Goal: Find specific page/section: Find specific page/section

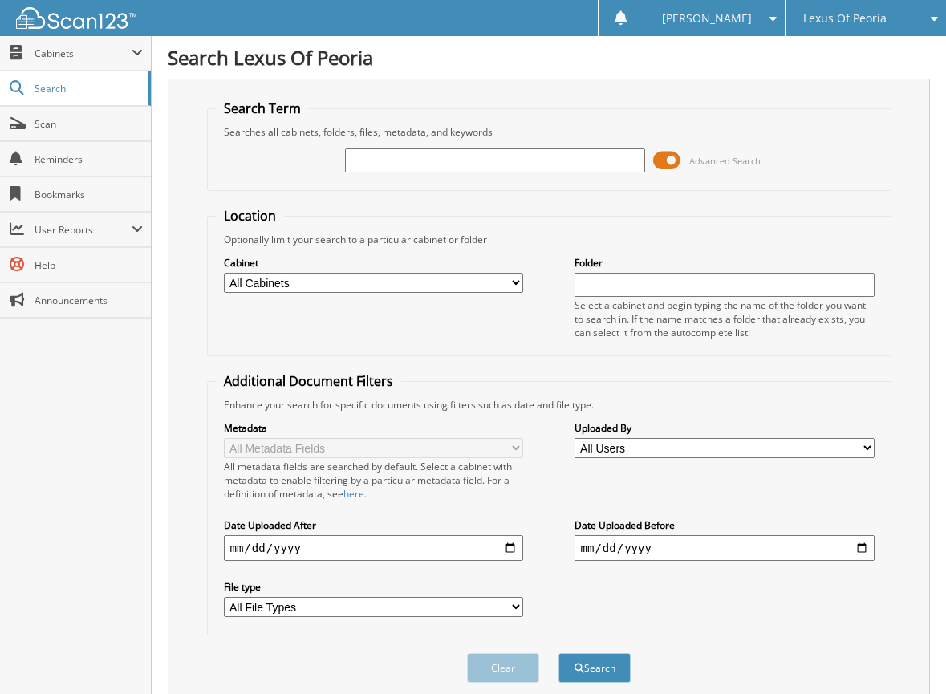
click at [666, 156] on span at bounding box center [666, 160] width 27 height 24
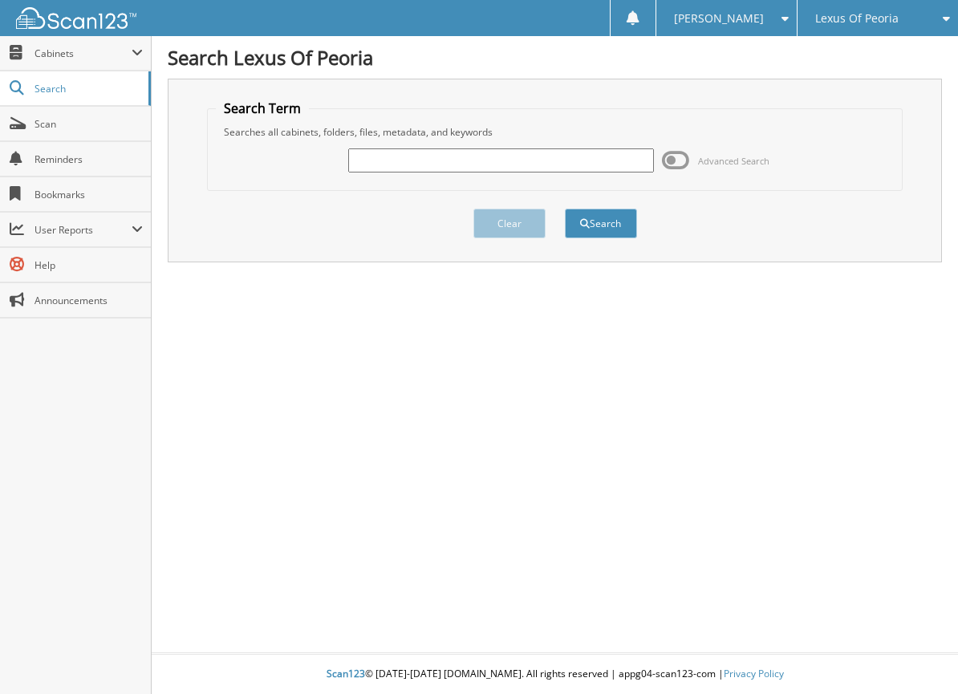
click at [461, 156] on input "text" at bounding box center [500, 160] width 305 height 24
type input "6022654"
click at [587, 221] on span "submit" at bounding box center [585, 224] width 10 height 10
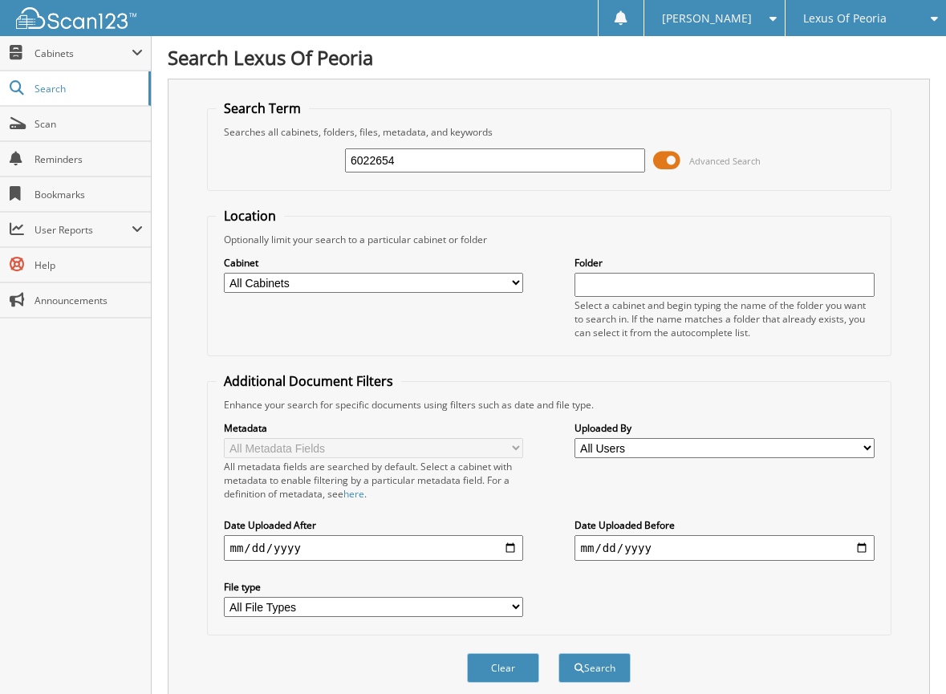
click at [667, 161] on span at bounding box center [666, 160] width 27 height 24
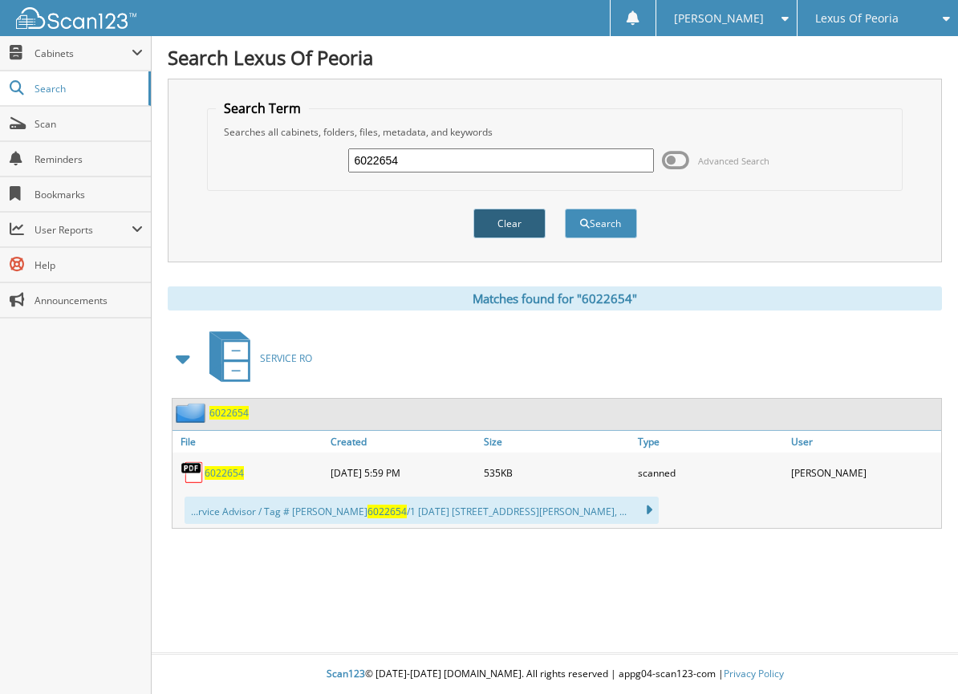
click at [529, 219] on button "Clear" at bounding box center [509, 224] width 72 height 30
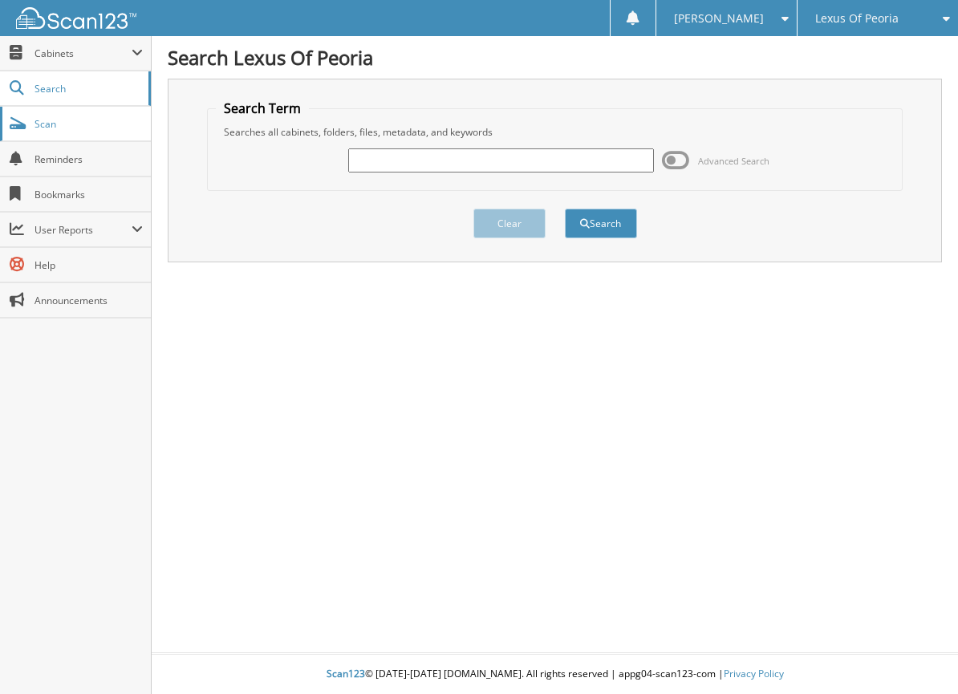
click at [57, 121] on span "Scan" at bounding box center [89, 124] width 108 height 14
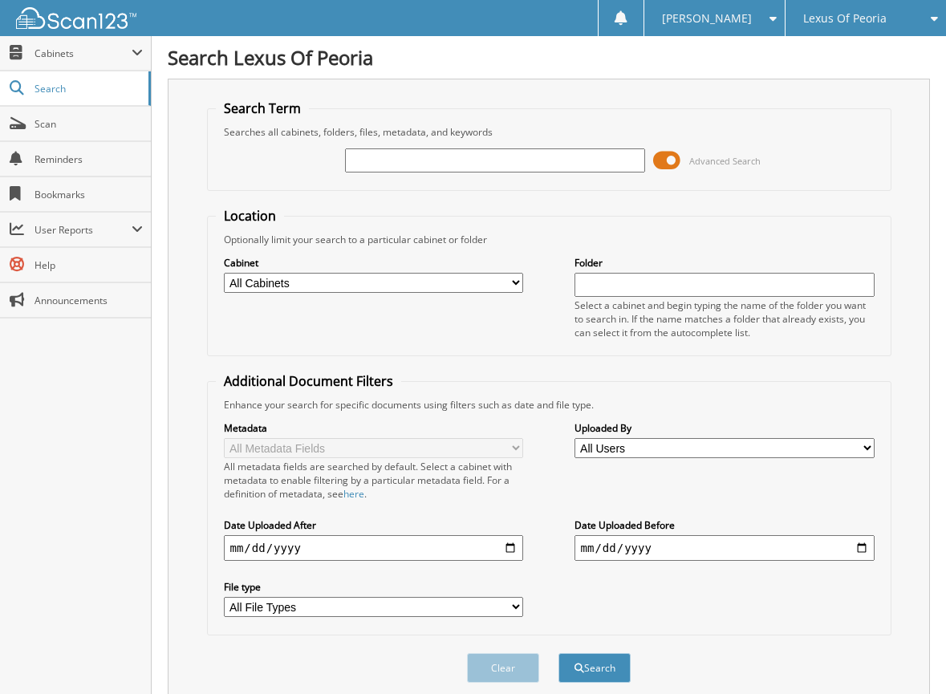
click at [676, 158] on span at bounding box center [666, 160] width 27 height 24
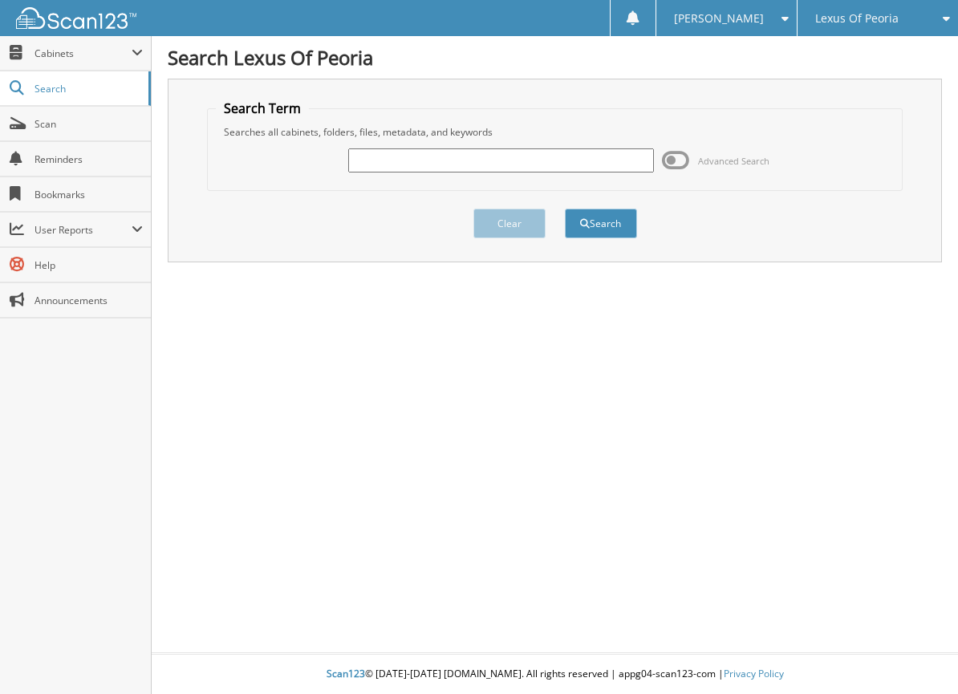
click at [529, 165] on input "text" at bounding box center [500, 160] width 305 height 24
type input "6021367"
click at [625, 221] on button "Search" at bounding box center [601, 224] width 72 height 30
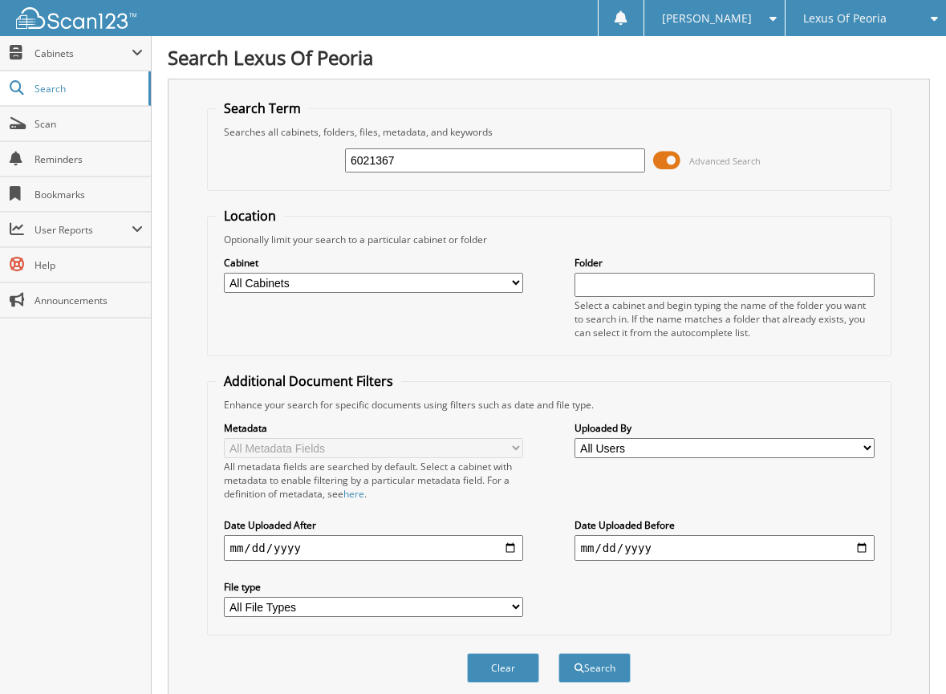
click at [673, 158] on span at bounding box center [666, 160] width 27 height 24
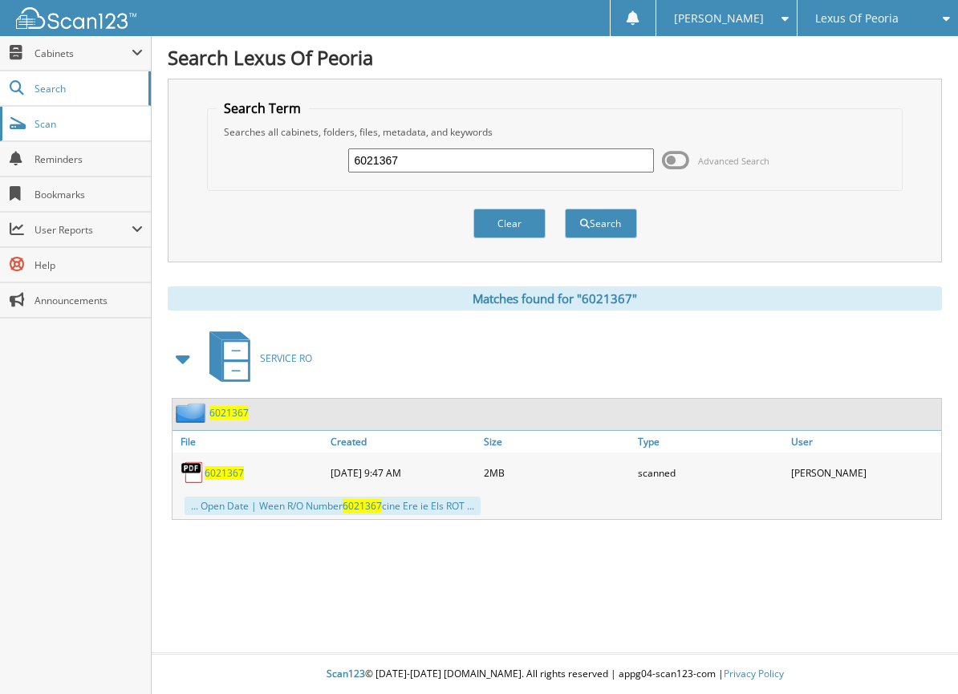
click at [54, 126] on span "Scan" at bounding box center [89, 124] width 108 height 14
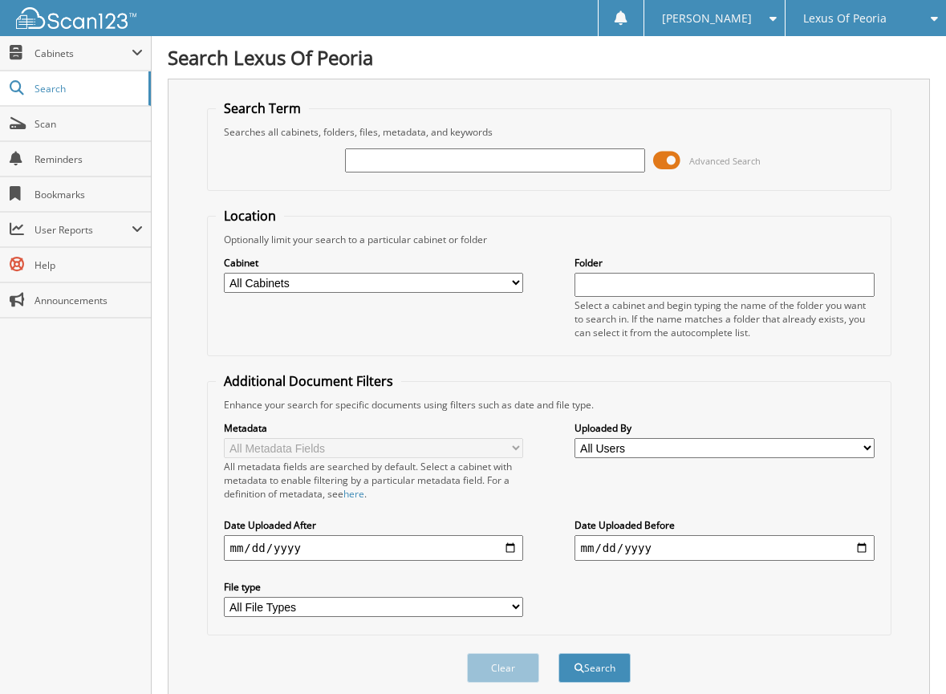
click at [672, 152] on span at bounding box center [666, 160] width 27 height 24
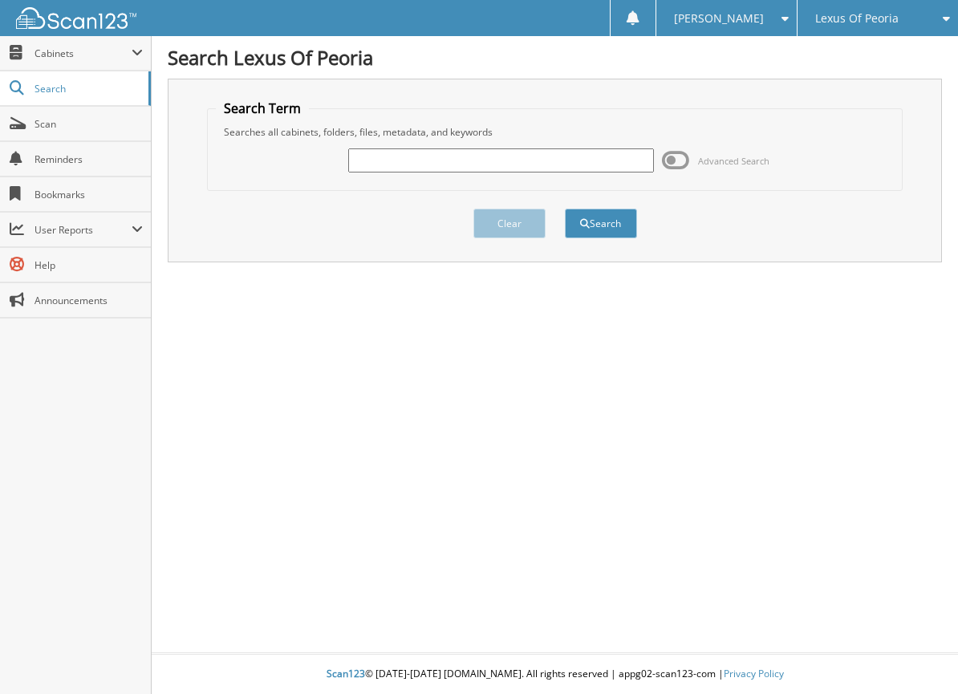
click at [500, 157] on input "text" at bounding box center [500, 160] width 305 height 24
type input "6022467"
click at [615, 226] on button "Search" at bounding box center [601, 224] width 72 height 30
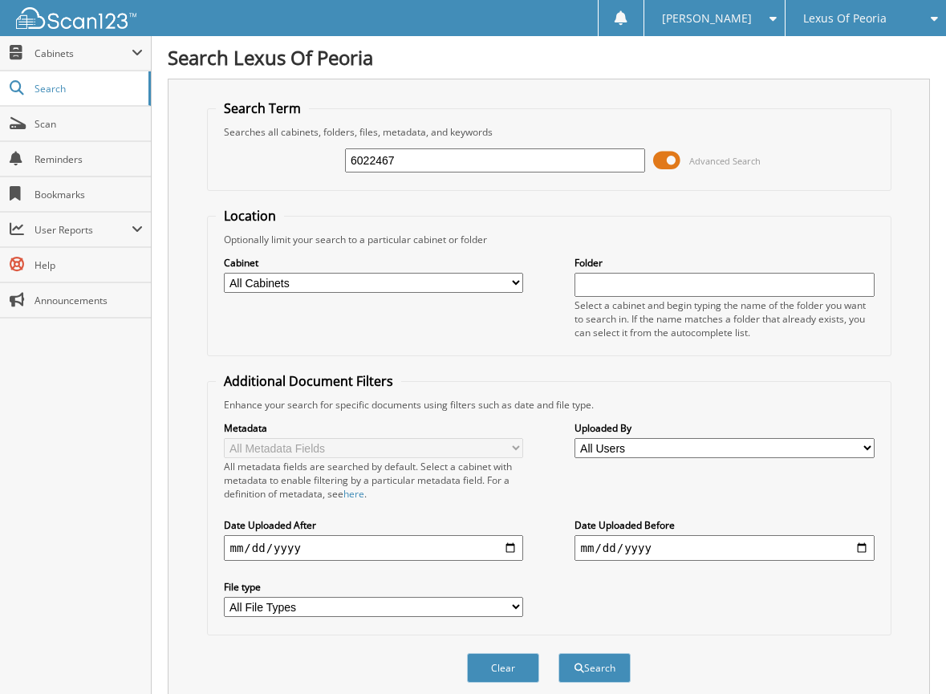
click at [662, 155] on span at bounding box center [666, 160] width 27 height 24
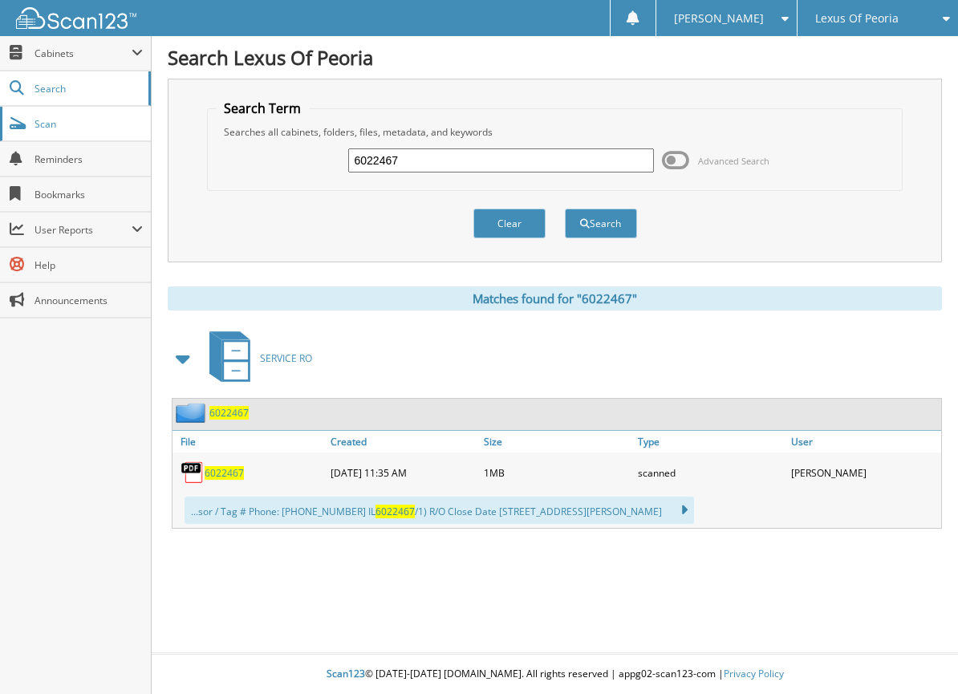
click at [67, 128] on span "Scan" at bounding box center [89, 124] width 108 height 14
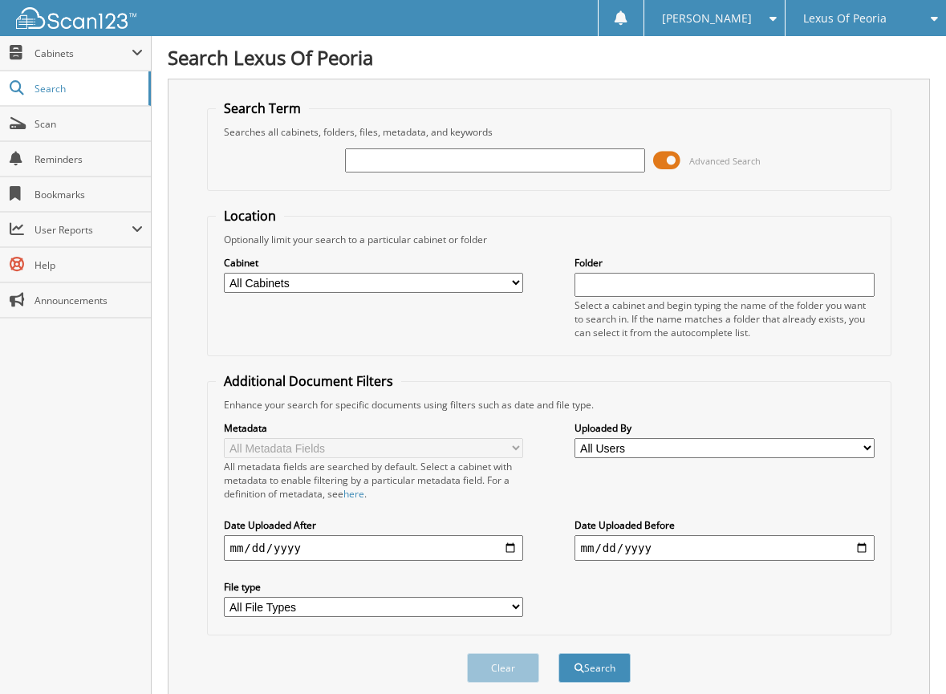
click at [660, 152] on span at bounding box center [666, 160] width 27 height 24
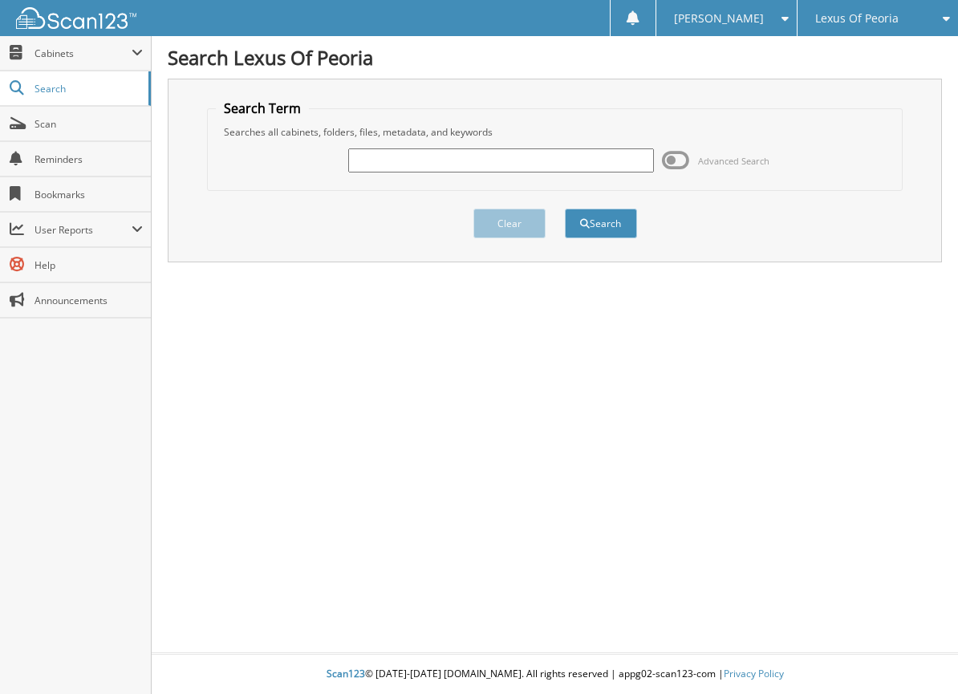
click at [484, 157] on input "text" at bounding box center [500, 160] width 305 height 24
type input "6014342"
click at [620, 217] on button "Search" at bounding box center [601, 224] width 72 height 30
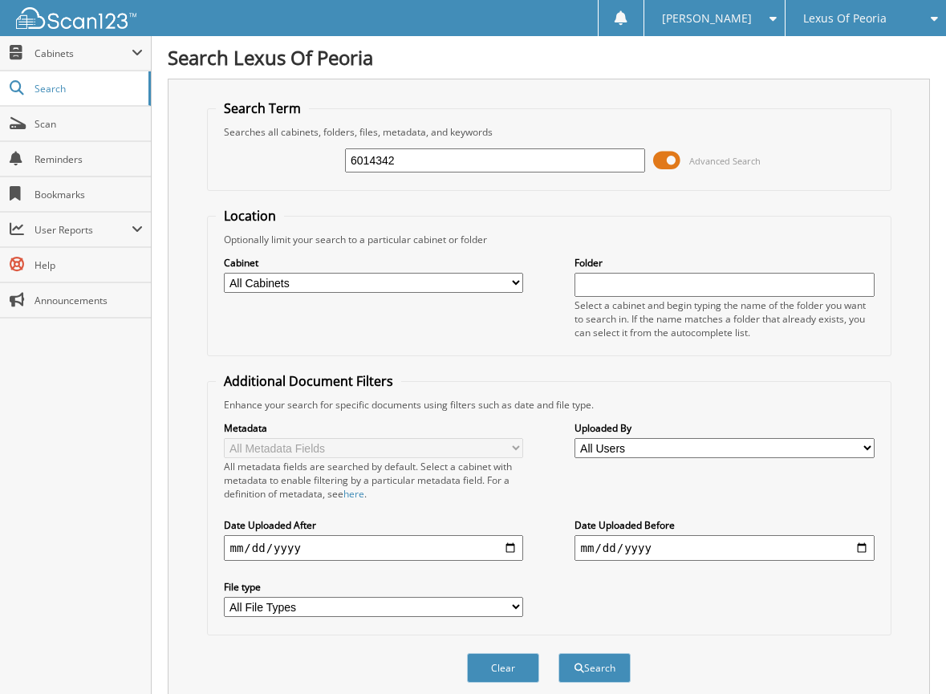
click at [660, 154] on span at bounding box center [666, 160] width 27 height 24
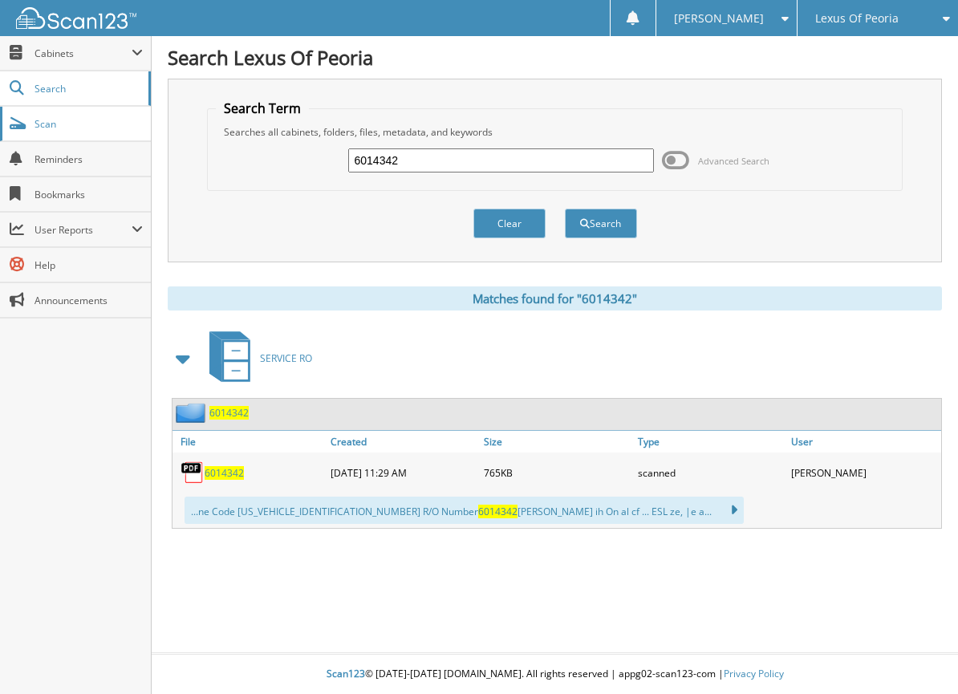
click at [53, 123] on span "Scan" at bounding box center [89, 124] width 108 height 14
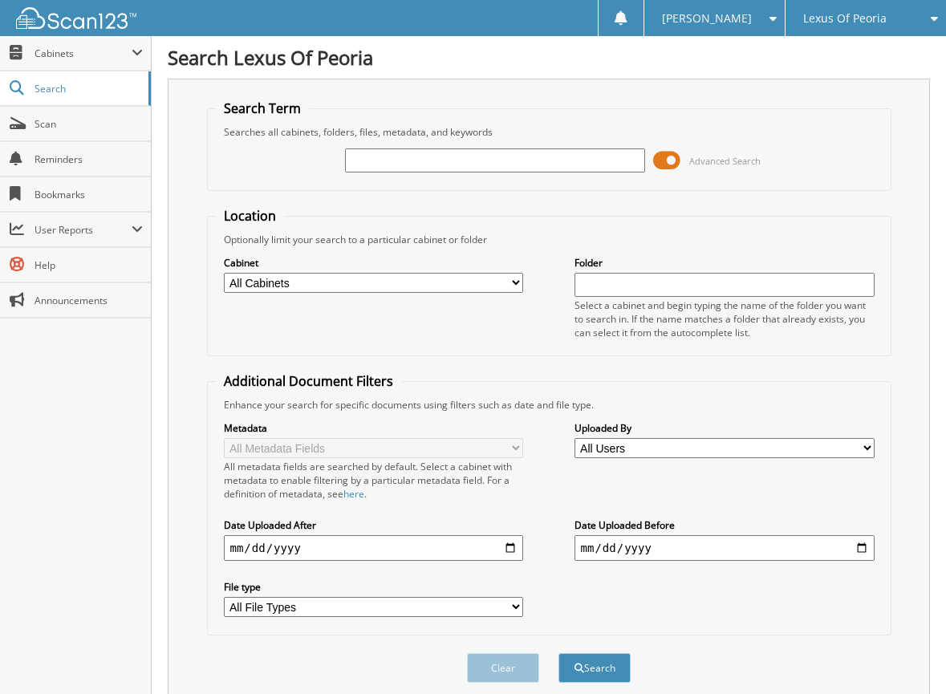
click at [673, 156] on span at bounding box center [666, 160] width 27 height 24
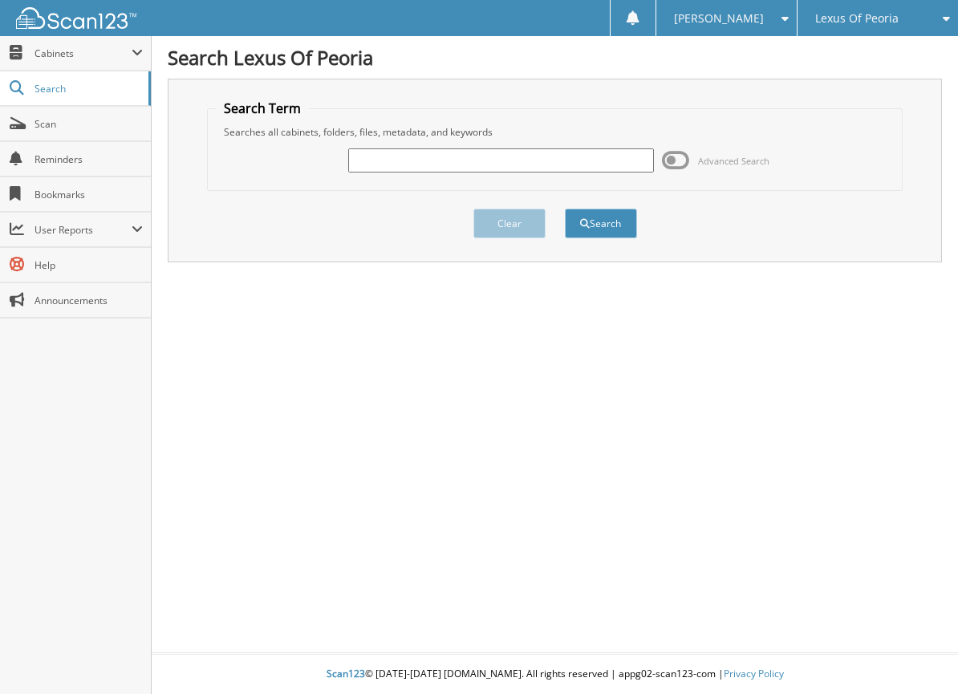
click at [490, 164] on input "text" at bounding box center [500, 160] width 305 height 24
type input "6021488"
click at [600, 223] on button "Search" at bounding box center [601, 224] width 72 height 30
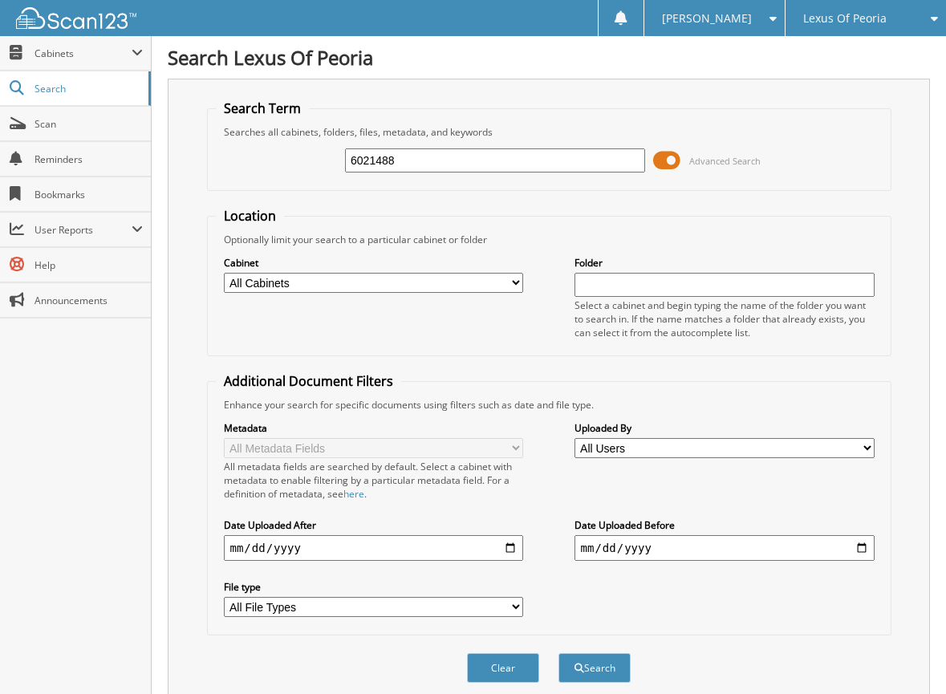
click at [672, 160] on span at bounding box center [666, 160] width 27 height 24
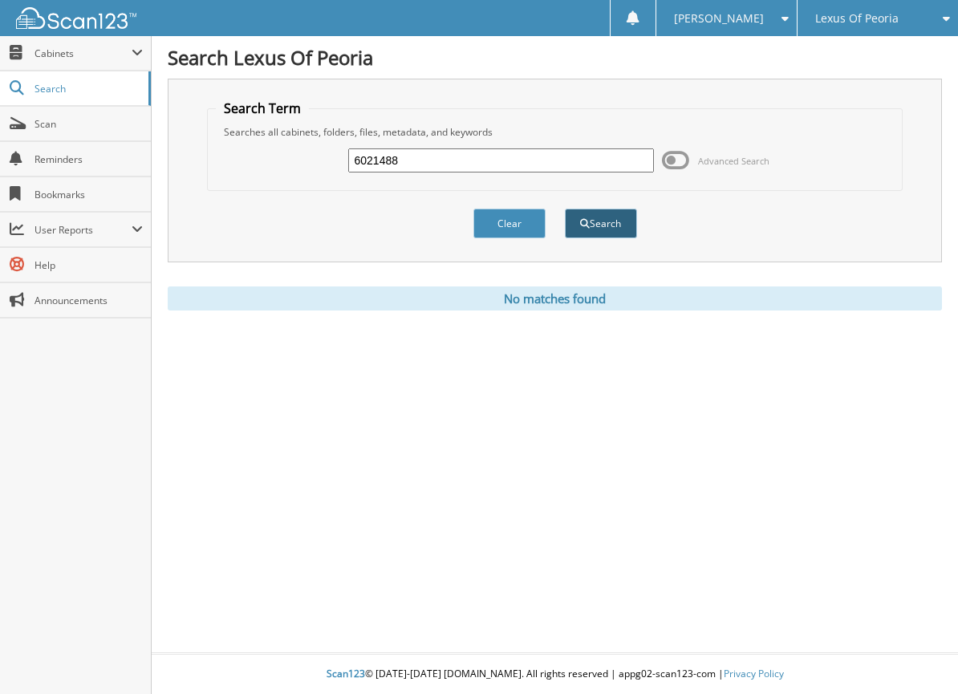
click at [603, 225] on button "Search" at bounding box center [601, 224] width 72 height 30
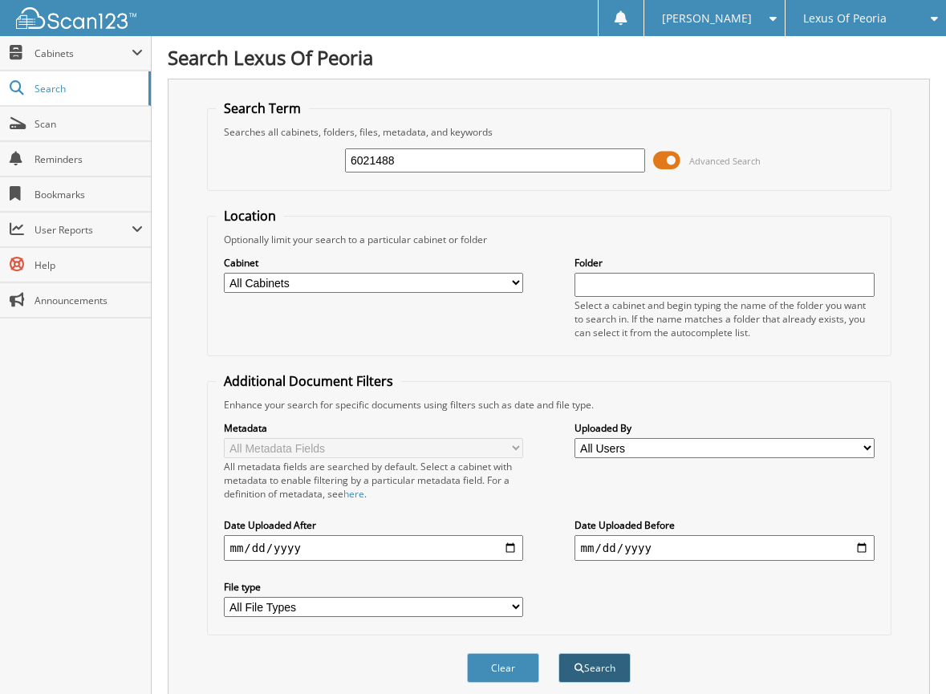
click at [609, 670] on button "Search" at bounding box center [595, 668] width 72 height 30
click at [668, 161] on span at bounding box center [666, 160] width 27 height 24
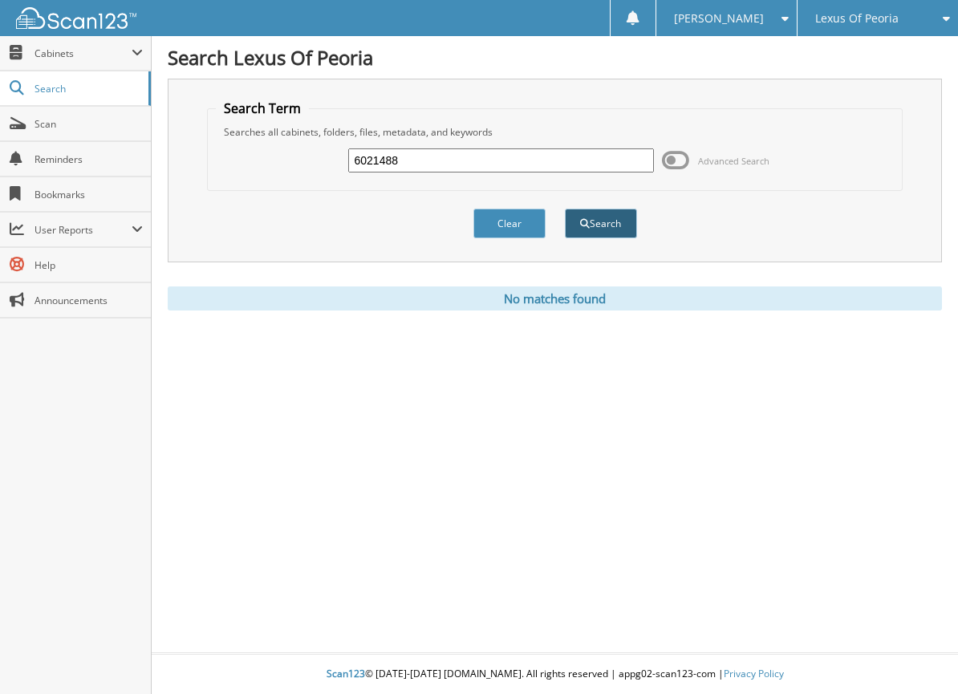
click at [602, 230] on button "Search" at bounding box center [601, 224] width 72 height 30
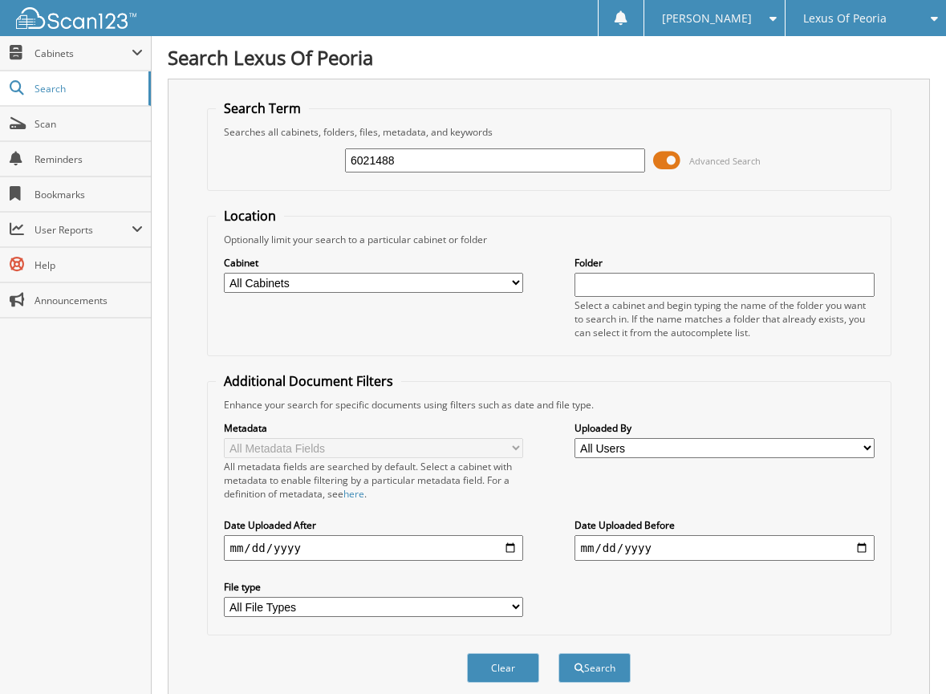
click at [664, 157] on span at bounding box center [666, 160] width 27 height 24
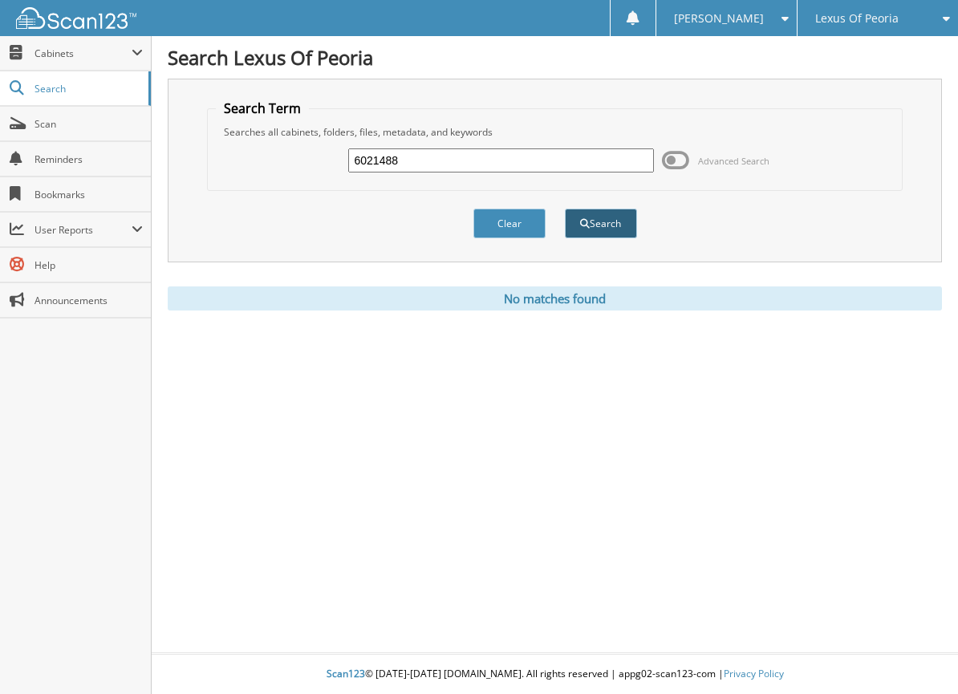
click at [610, 220] on button "Search" at bounding box center [601, 224] width 72 height 30
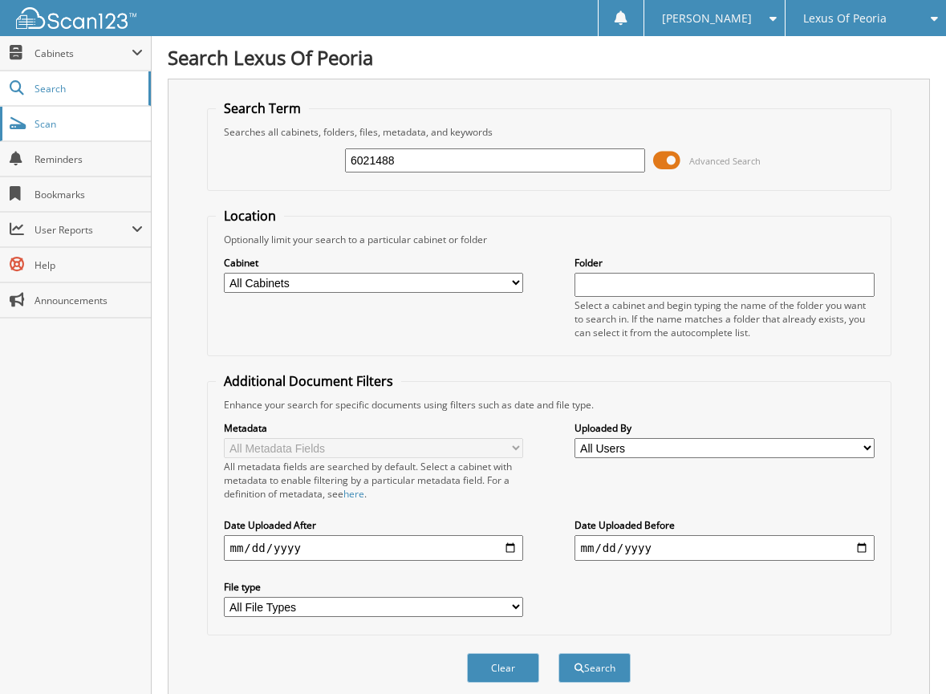
click at [53, 117] on span "Scan" at bounding box center [89, 124] width 108 height 14
